Goal: Task Accomplishment & Management: Use online tool/utility

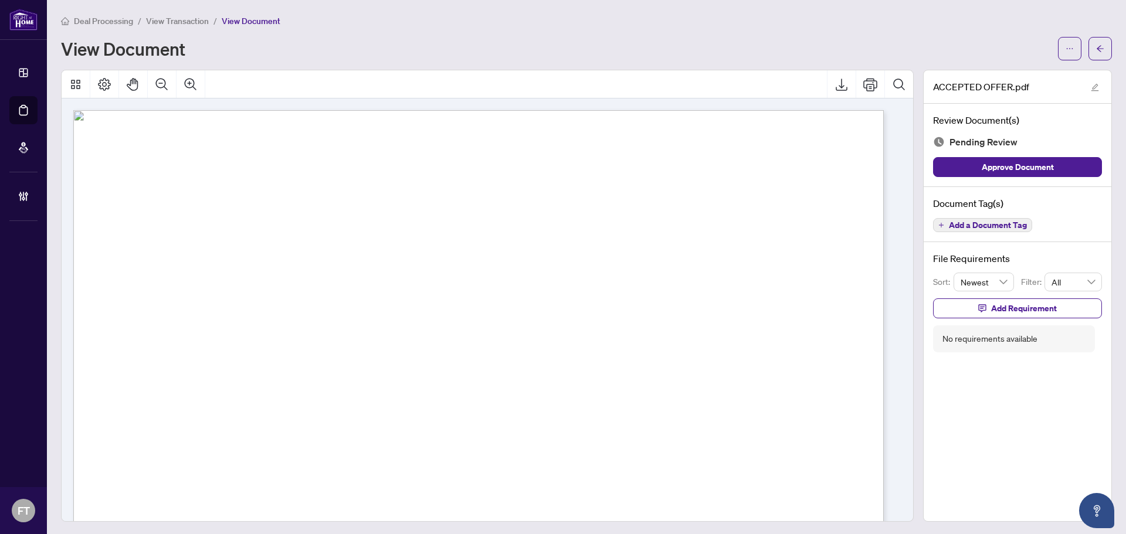
drag, startPoint x: 373, startPoint y: 262, endPoint x: 398, endPoint y: 249, distance: 27.5
click at [376, 259] on div "Page 1" at bounding box center [402, 536] width 658 height 853
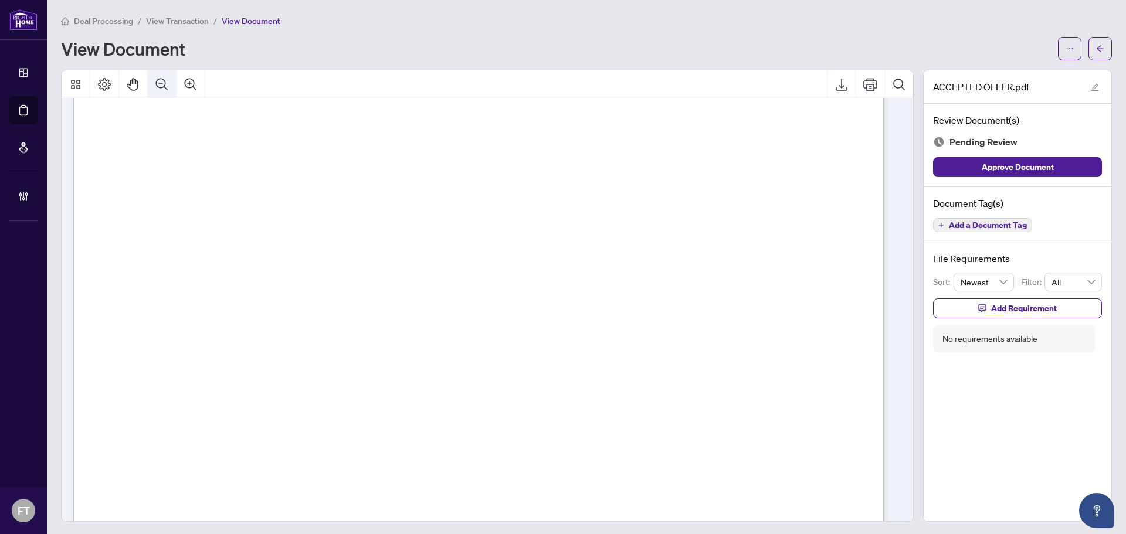
click at [165, 89] on icon "Zoom Out" at bounding box center [162, 84] width 14 height 14
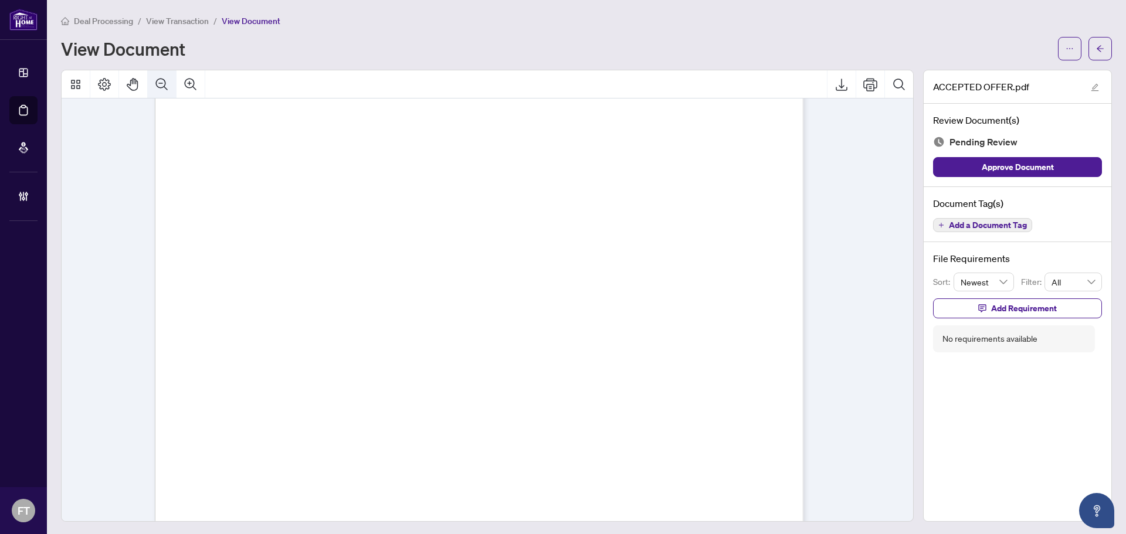
scroll to position [101, 0]
click at [165, 89] on icon "Zoom Out" at bounding box center [162, 84] width 14 height 14
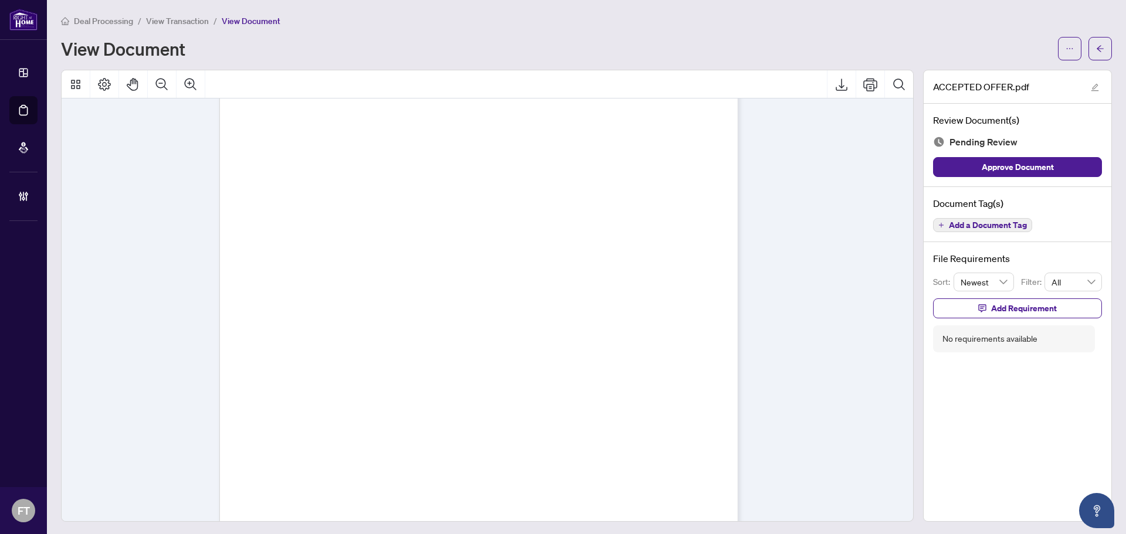
click at [593, 202] on div "Page 1" at bounding box center [478, 344] width 518 height 671
drag, startPoint x: 230, startPoint y: 278, endPoint x: 247, endPoint y: 277, distance: 17.0
click at [230, 278] on div "Page 1" at bounding box center [354, 284] width 270 height 349
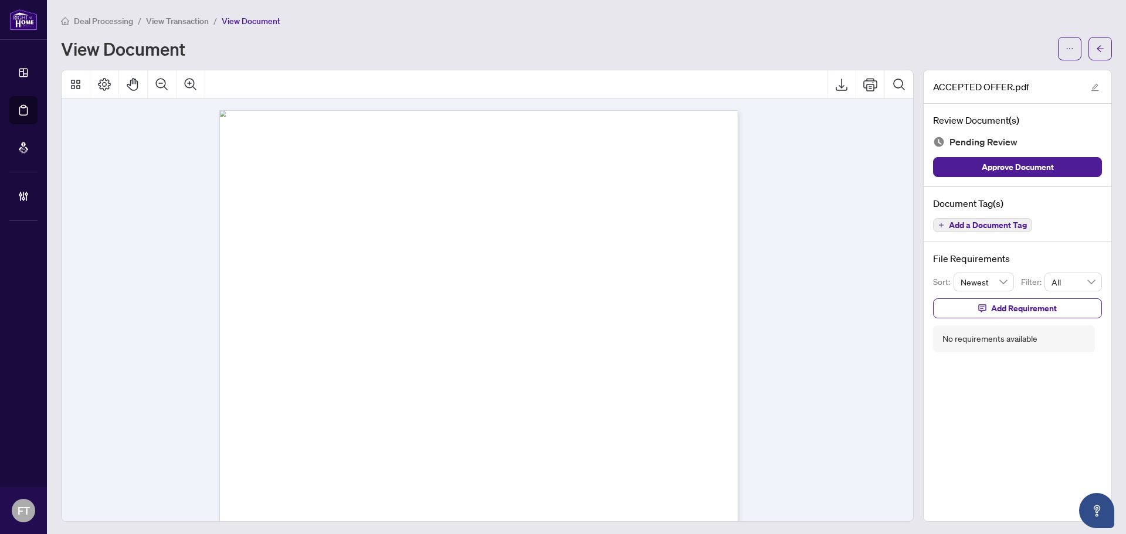
drag, startPoint x: 709, startPoint y: 293, endPoint x: 869, endPoint y: 4, distance: 330.4
click at [709, 293] on div "Page 1" at bounding box center [478, 445] width 518 height 671
click at [185, 20] on span "View Transaction" at bounding box center [177, 21] width 63 height 11
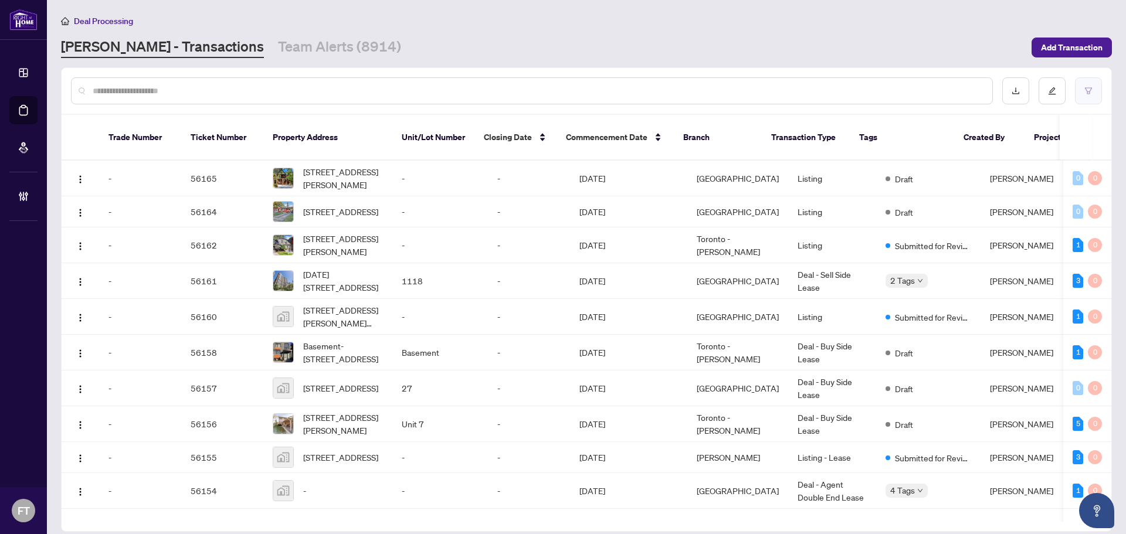
click at [769, 96] on button "button" at bounding box center [1088, 90] width 27 height 27
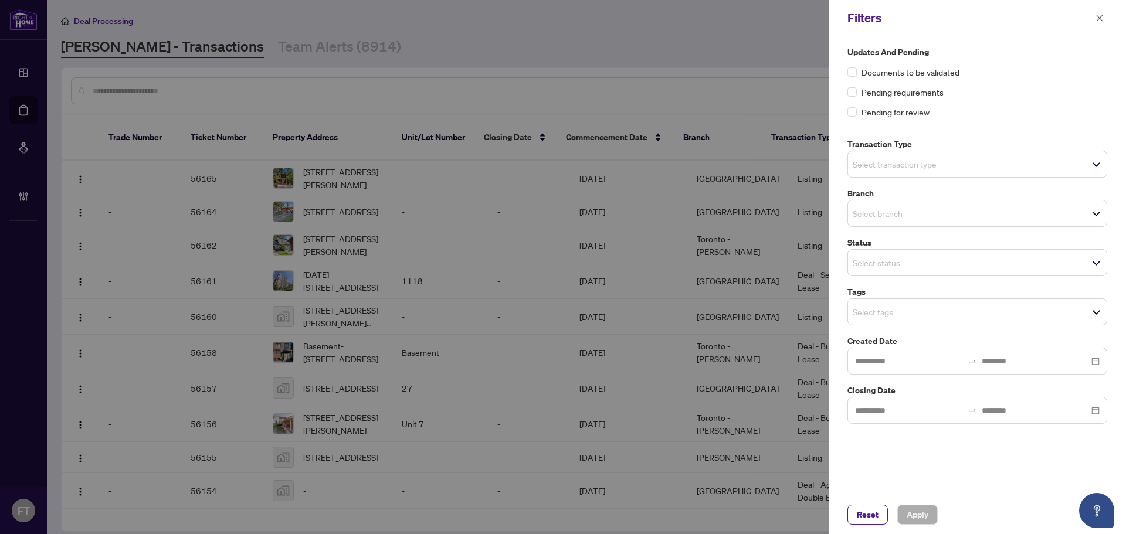
click at [769, 157] on input "search" at bounding box center [894, 164] width 82 height 14
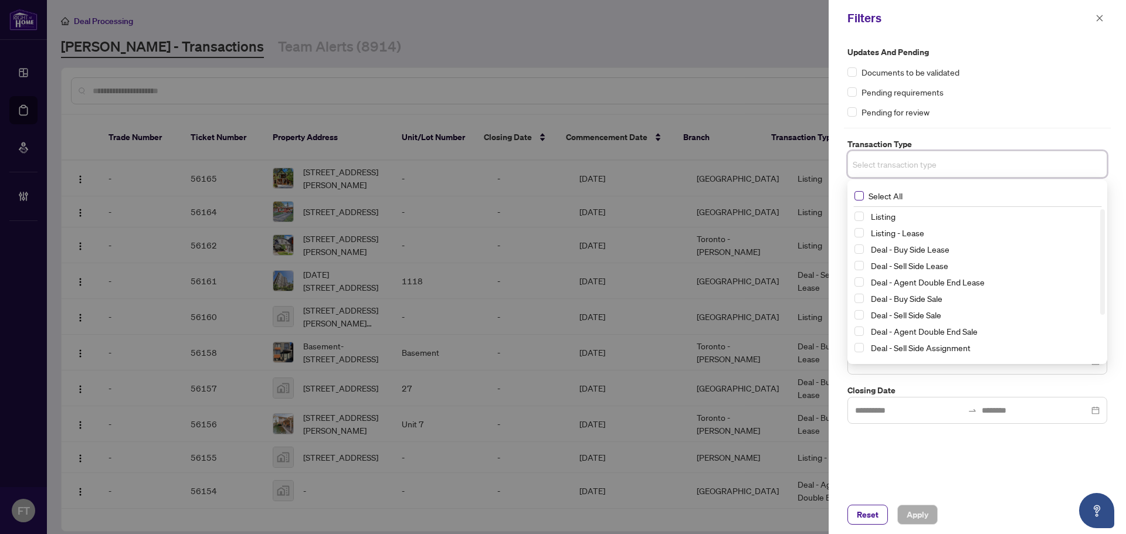
click at [769, 196] on span "Select All" at bounding box center [885, 195] width 43 height 13
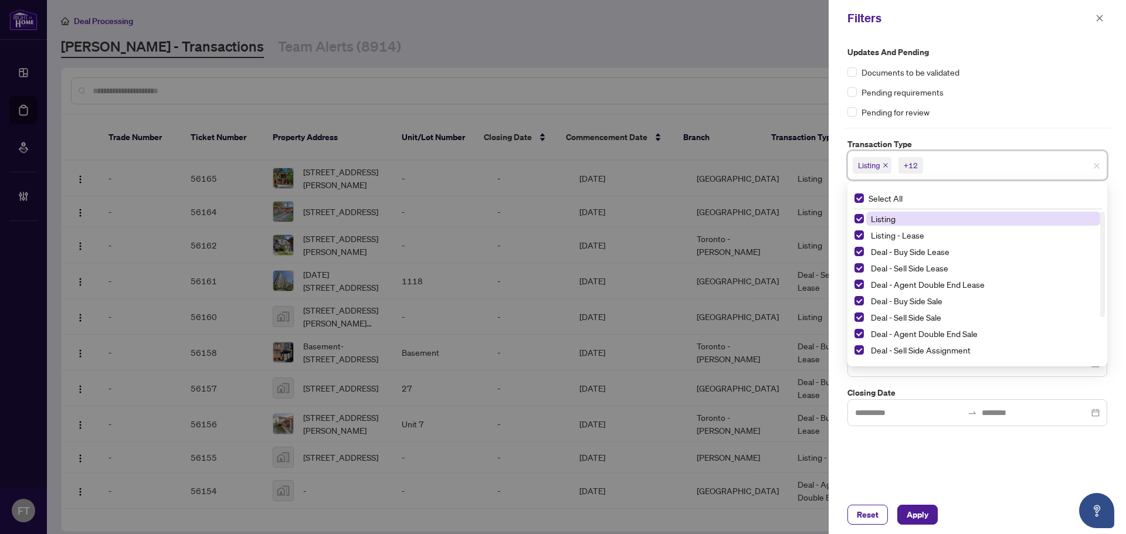
click at [769, 218] on span "Listing" at bounding box center [883, 218] width 25 height 11
click at [769, 239] on span "Listing - Lease" at bounding box center [897, 235] width 53 height 11
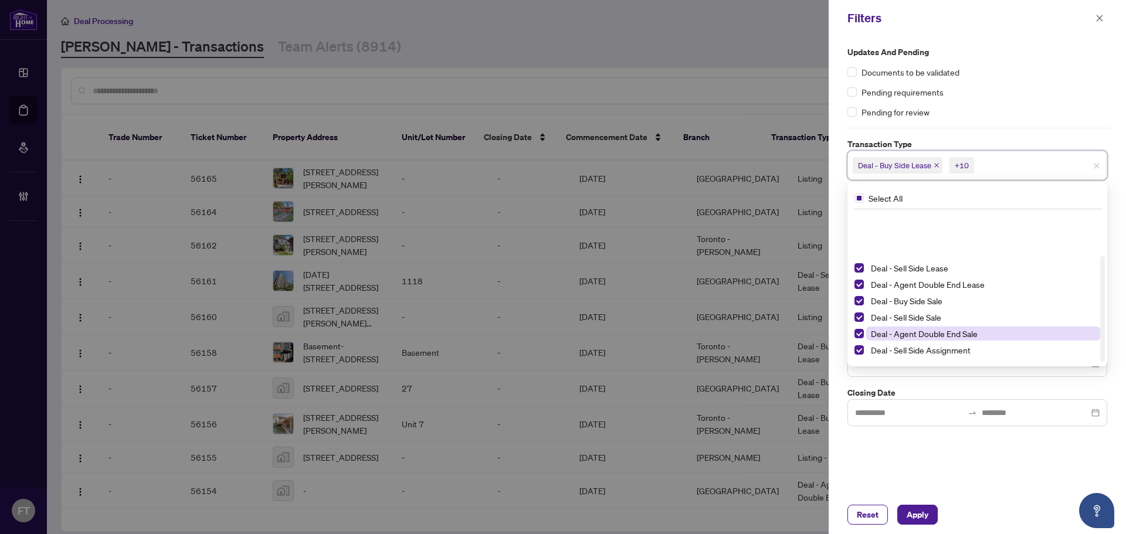
scroll to position [63, 0]
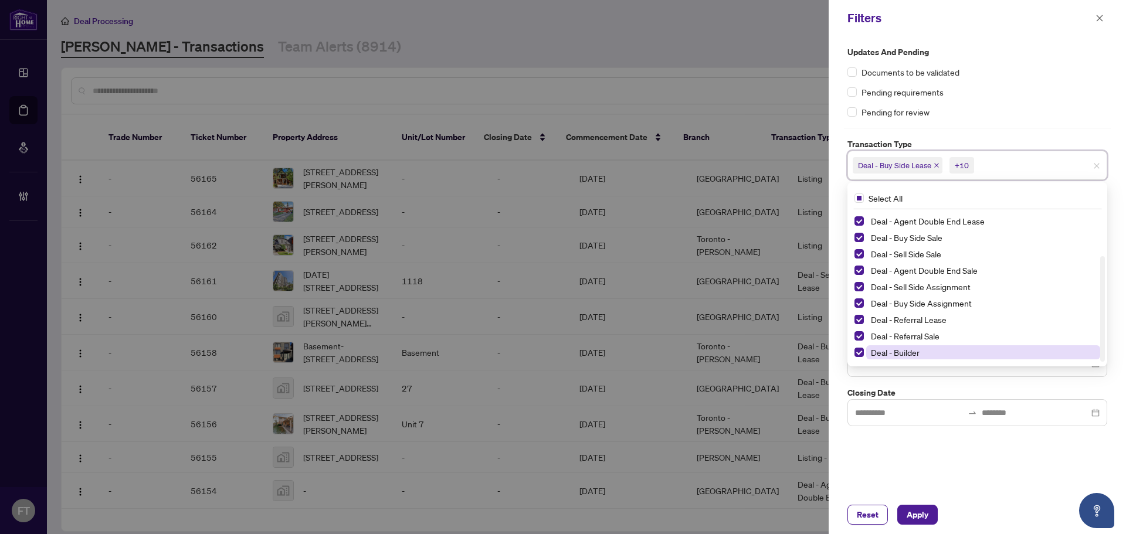
click at [769, 355] on span "Deal - Builder" at bounding box center [895, 352] width 49 height 11
click at [769, 332] on span "Deal - Referral Sale" at bounding box center [905, 336] width 69 height 11
click at [769, 317] on span "Deal - Referral Lease" at bounding box center [909, 319] width 76 height 11
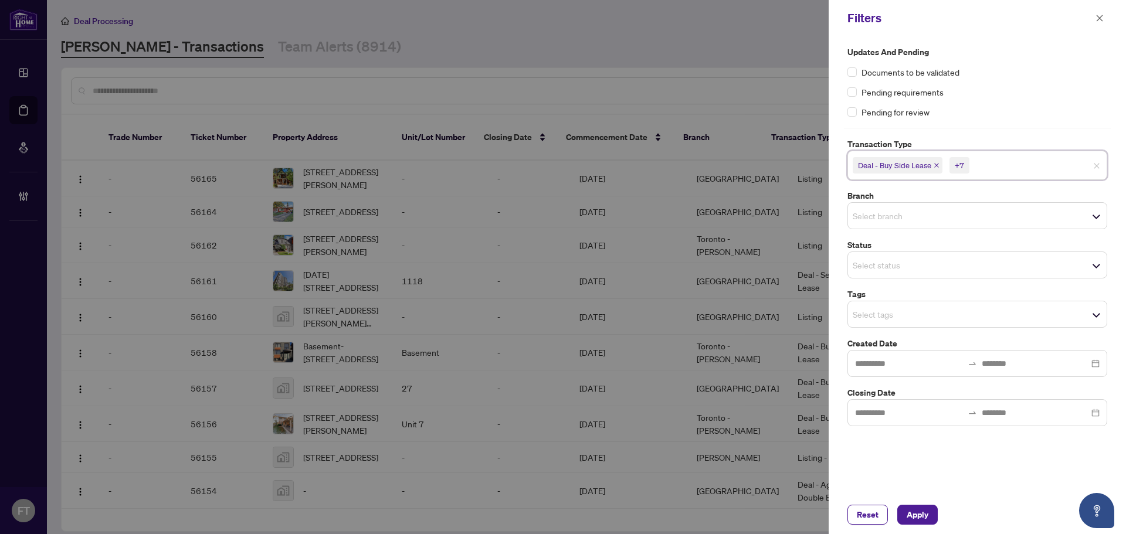
click at [769, 426] on div at bounding box center [977, 412] width 260 height 27
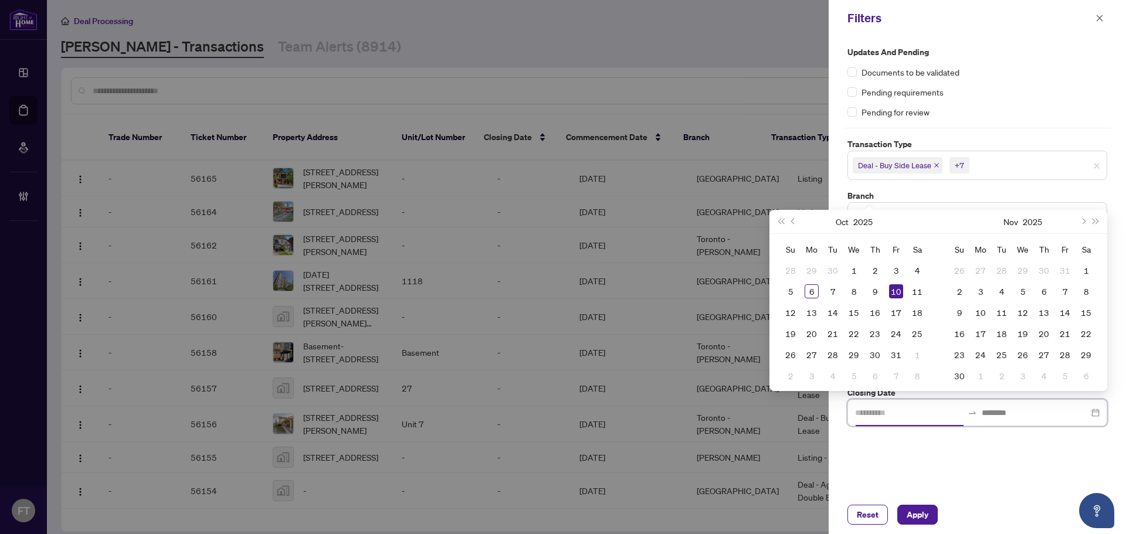
type input "**********"
click at [769, 477] on div "Updates and Pending Documents to be validated Pending requirements Pending for …" at bounding box center [977, 265] width 297 height 459
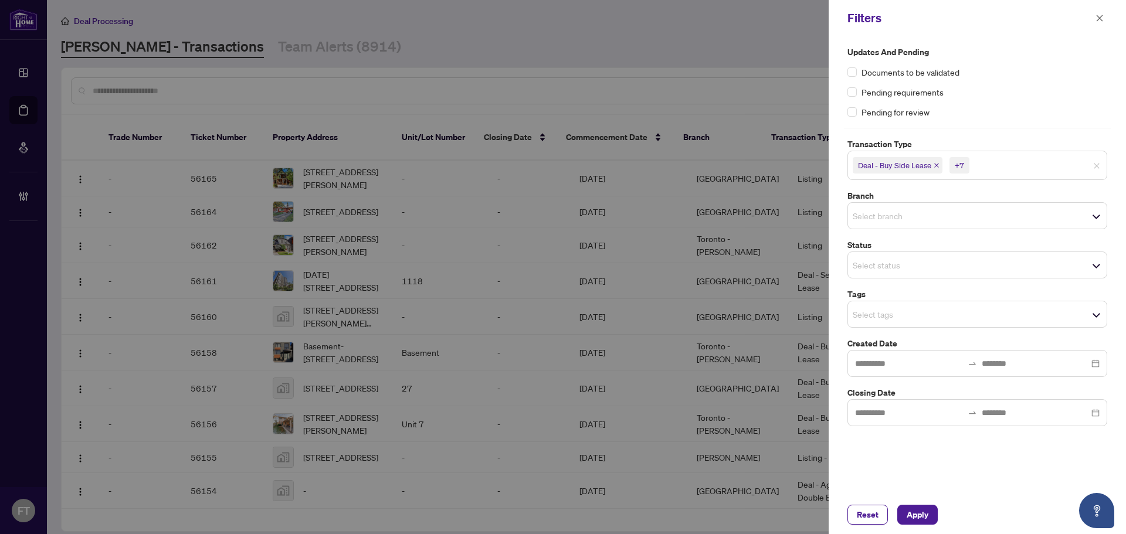
click at [769, 260] on input "search" at bounding box center [894, 265] width 82 height 14
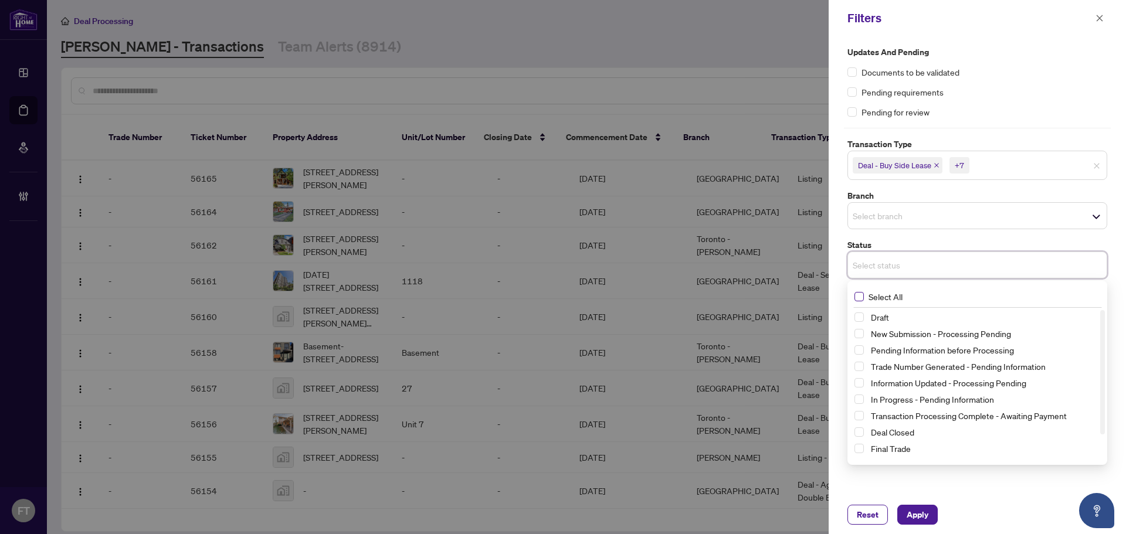
click at [769, 299] on span "Select All" at bounding box center [885, 296] width 43 height 13
click at [769, 294] on span "Select All" at bounding box center [885, 299] width 43 height 13
click at [769, 212] on input "search" at bounding box center [894, 216] width 82 height 14
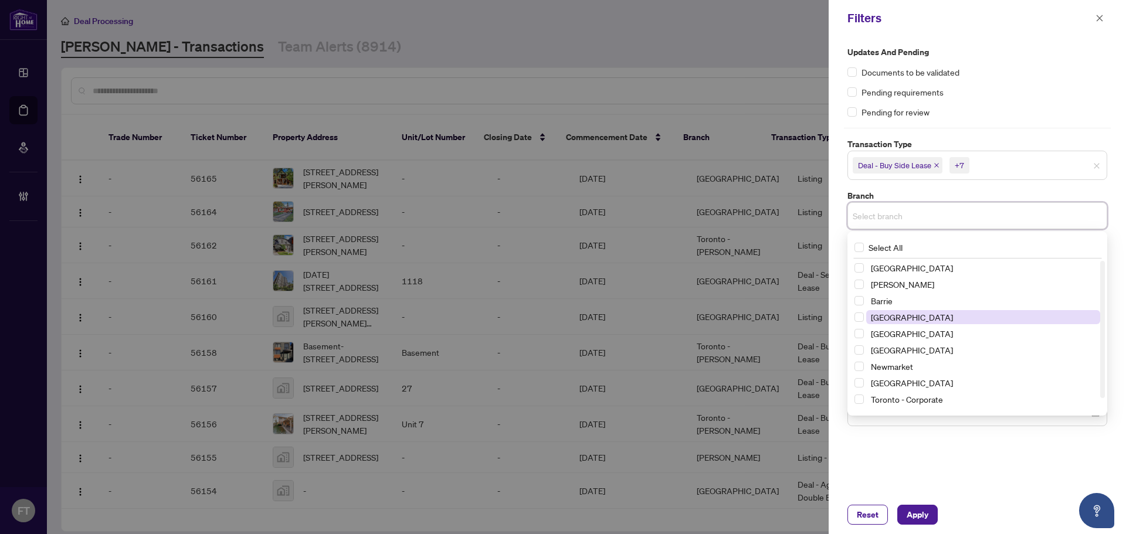
click at [769, 316] on span "[GEOGRAPHIC_DATA]" at bounding box center [912, 317] width 82 height 11
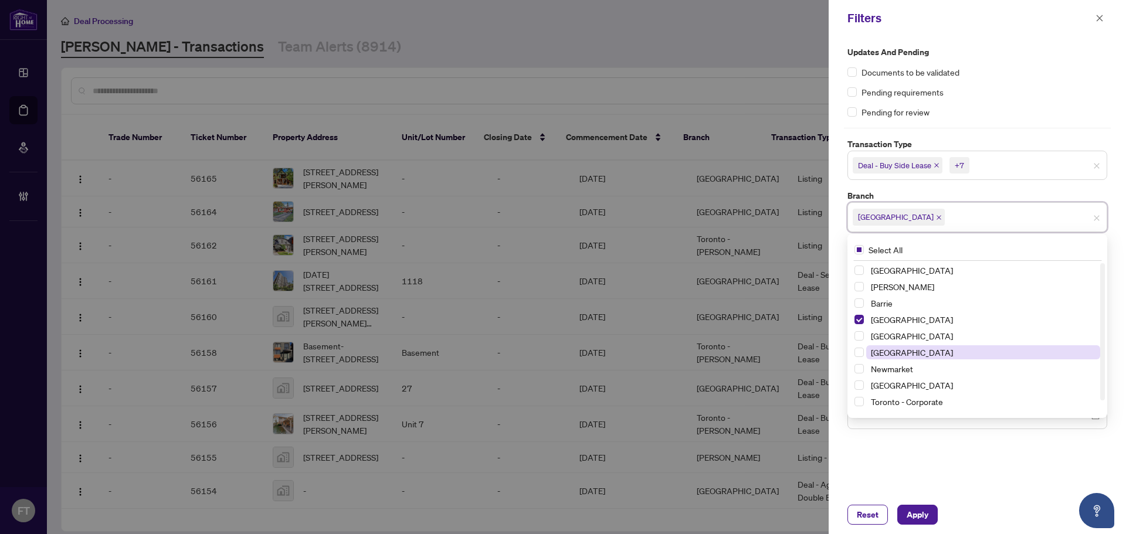
click at [769, 349] on span "[GEOGRAPHIC_DATA]" at bounding box center [912, 352] width 82 height 11
click at [769, 454] on div "Updates and Pending Documents to be validated Pending requirements Pending for …" at bounding box center [977, 265] width 297 height 459
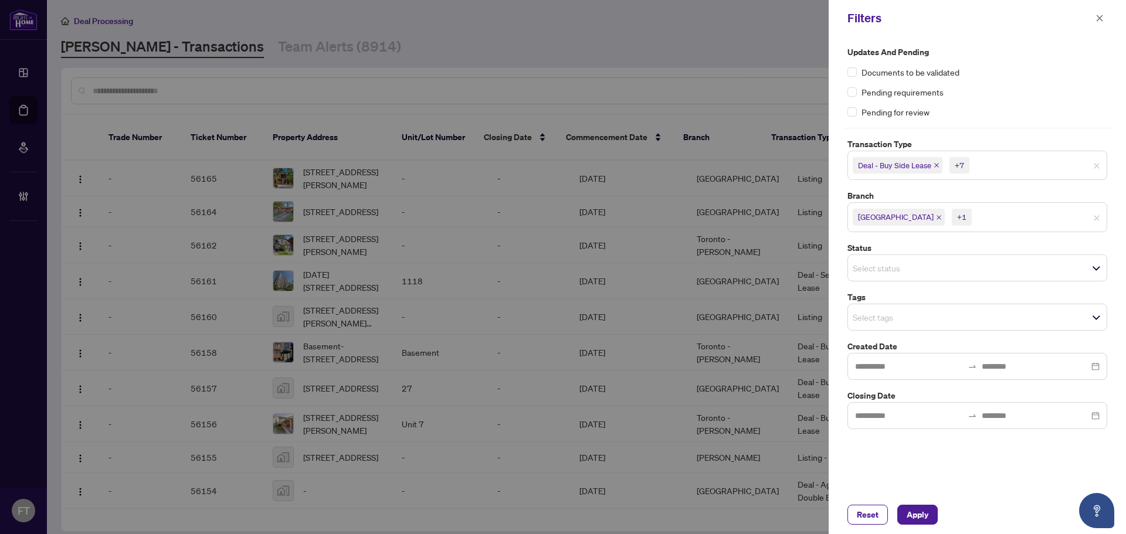
click at [769, 311] on input "search" at bounding box center [894, 317] width 82 height 14
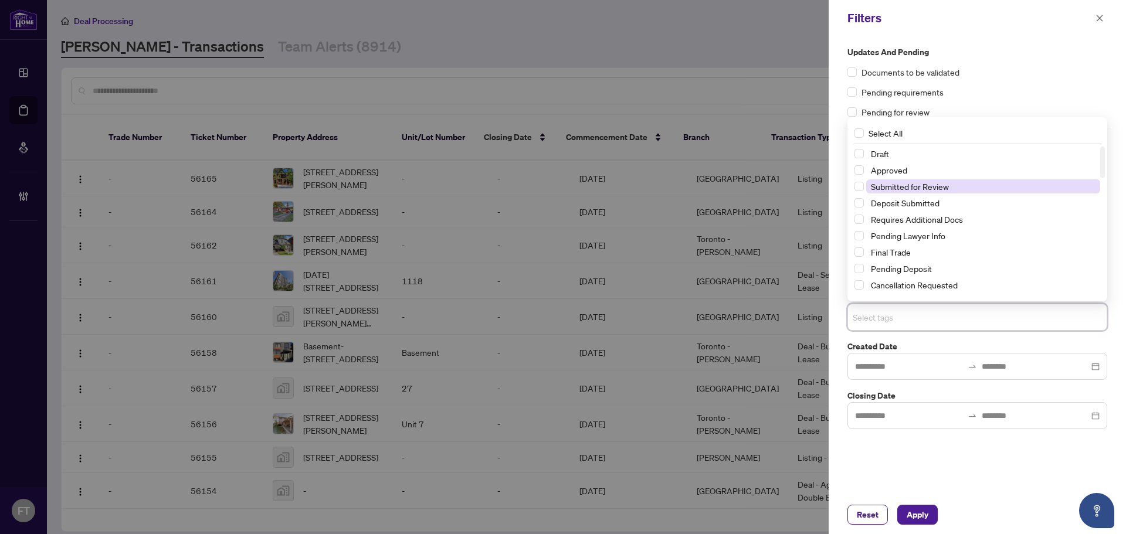
click at [769, 185] on span "Submitted for Review" at bounding box center [910, 186] width 78 height 11
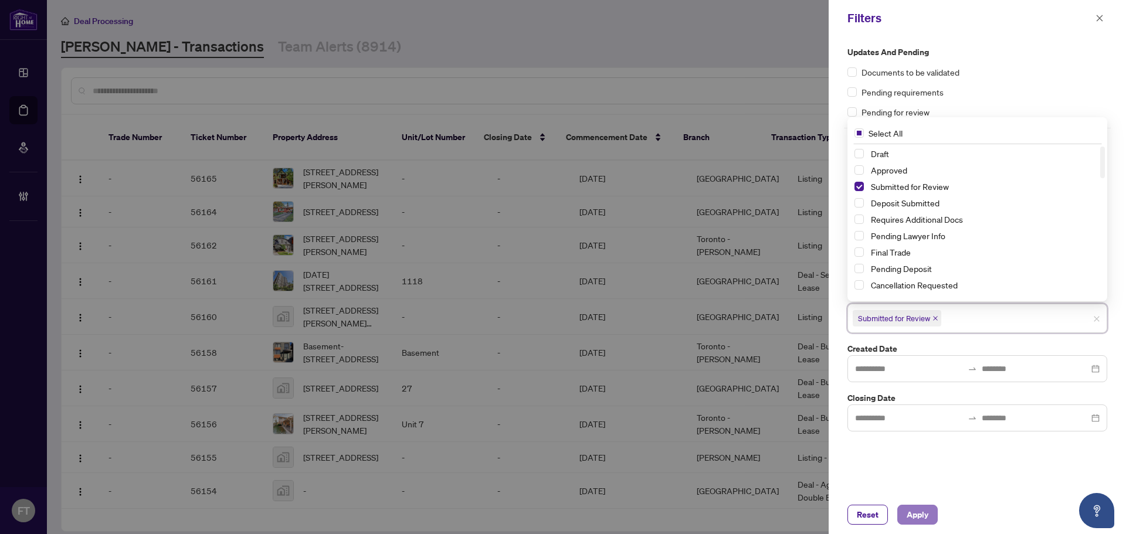
click at [769, 519] on span "Apply" at bounding box center [917, 514] width 22 height 19
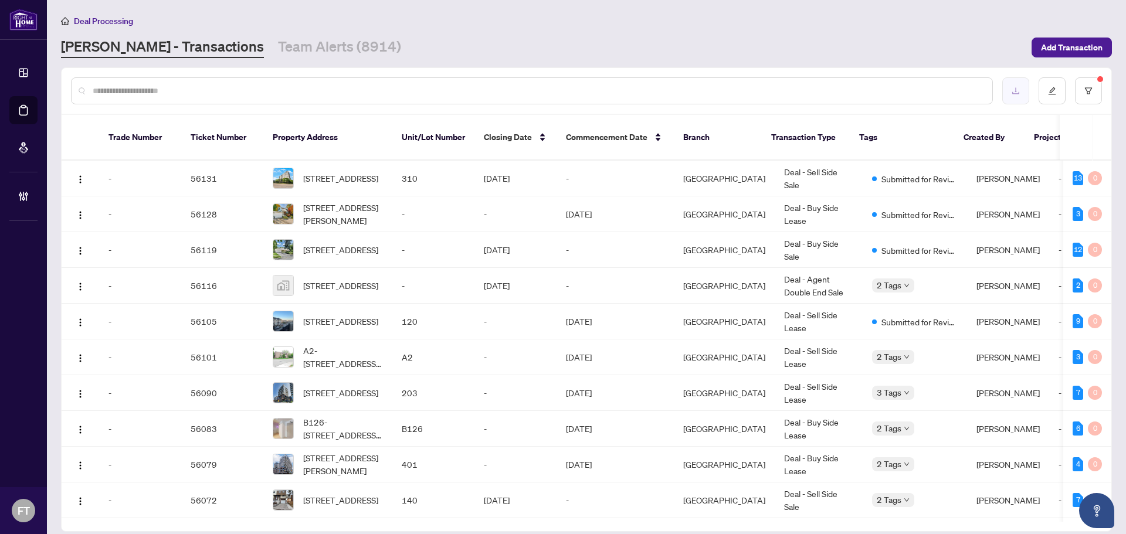
click at [769, 91] on button "button" at bounding box center [1015, 90] width 27 height 27
click at [443, 20] on div "Deal Processing" at bounding box center [586, 20] width 1051 height 13
